Goal: Task Accomplishment & Management: Use online tool/utility

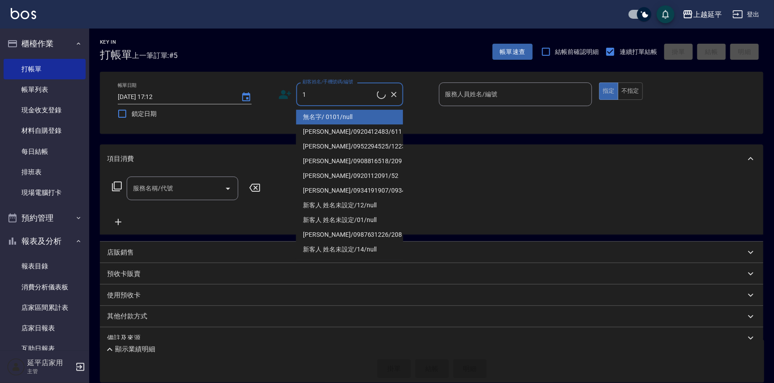
click at [311, 121] on li "無名字/ 0101/null" at bounding box center [349, 117] width 107 height 15
type input "無名字/ 0101/null"
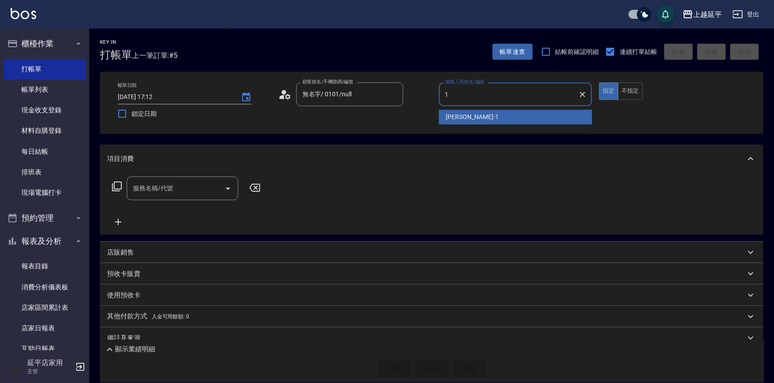
click at [453, 116] on span "[PERSON_NAME]-1" at bounding box center [472, 116] width 53 height 9
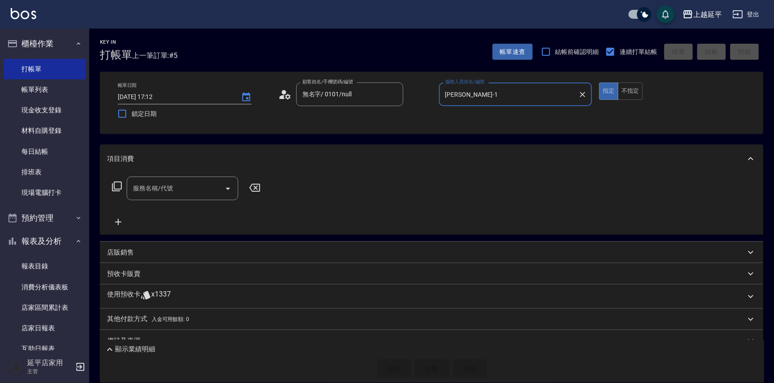
click at [229, 189] on icon "Open" at bounding box center [228, 188] width 11 height 11
type input "[PERSON_NAME]-1"
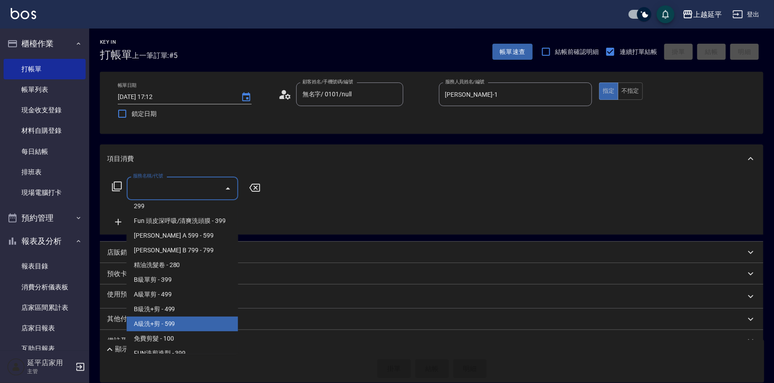
scroll to position [284, 0]
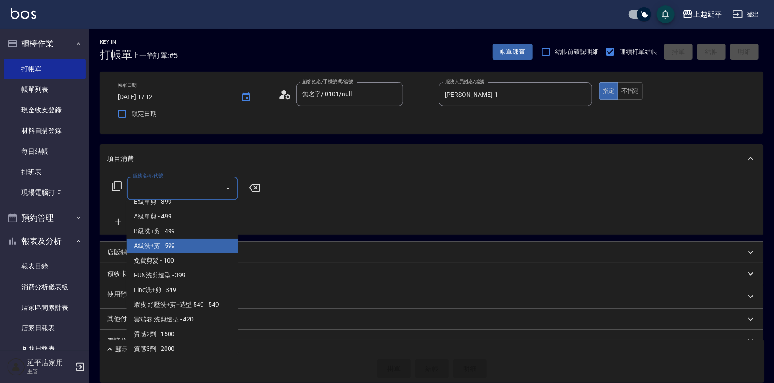
click at [175, 249] on span "A級洗+剪 - 599" at bounding box center [183, 246] width 112 height 15
type input "A級洗+剪(204)"
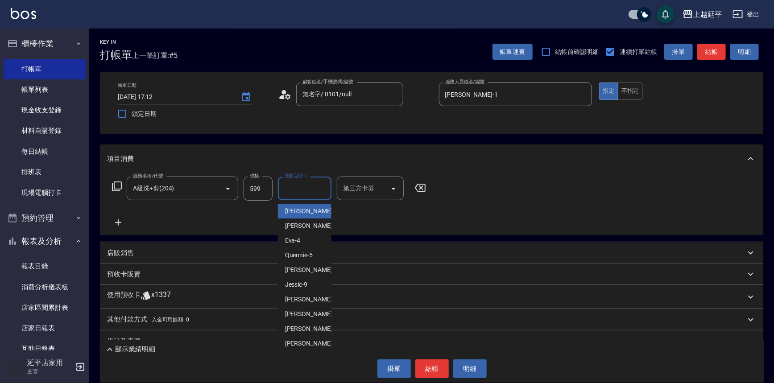
click at [320, 184] on input "洗髮互助-1" at bounding box center [305, 189] width 46 height 16
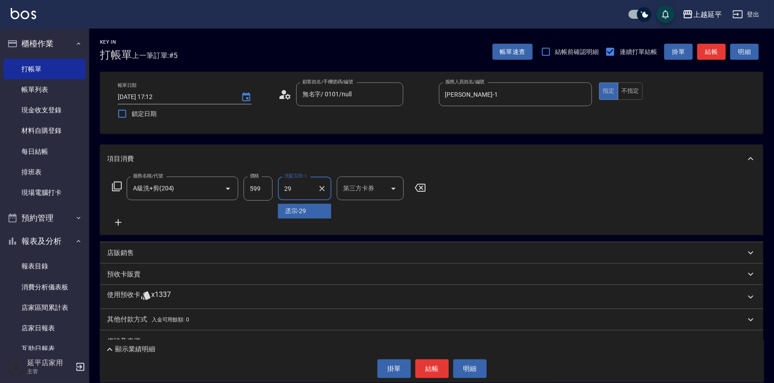
click at [320, 212] on div "丞宗 -29" at bounding box center [305, 211] width 54 height 15
type input "丞宗-29"
click at [433, 368] on button "結帳" at bounding box center [432, 369] width 33 height 19
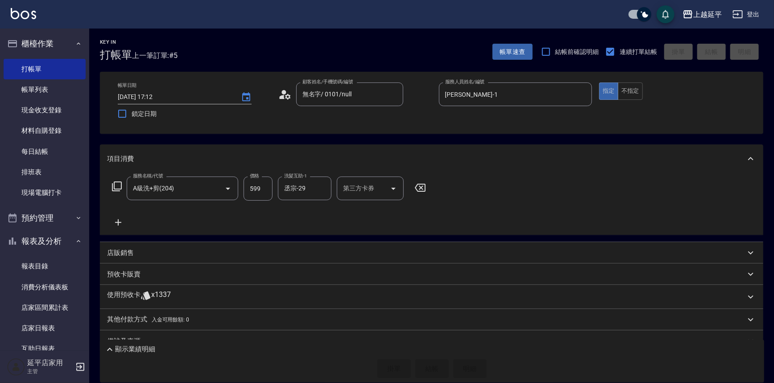
type input "[DATE] 18:13"
